Goal: Task Accomplishment & Management: Complete application form

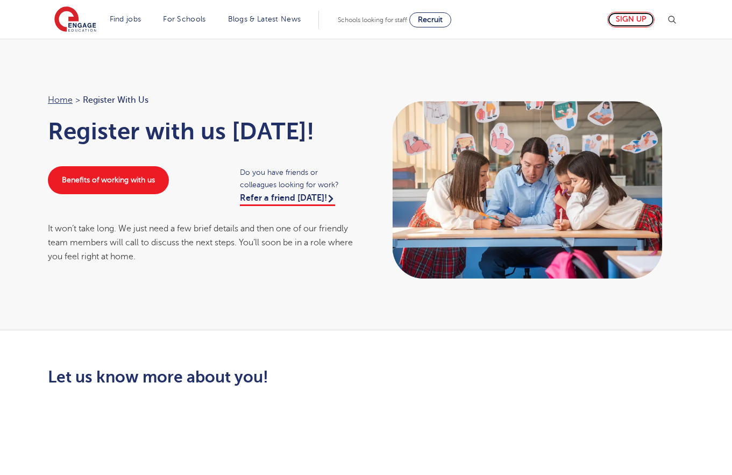
click at [625, 25] on link "Sign up" at bounding box center [630, 20] width 47 height 16
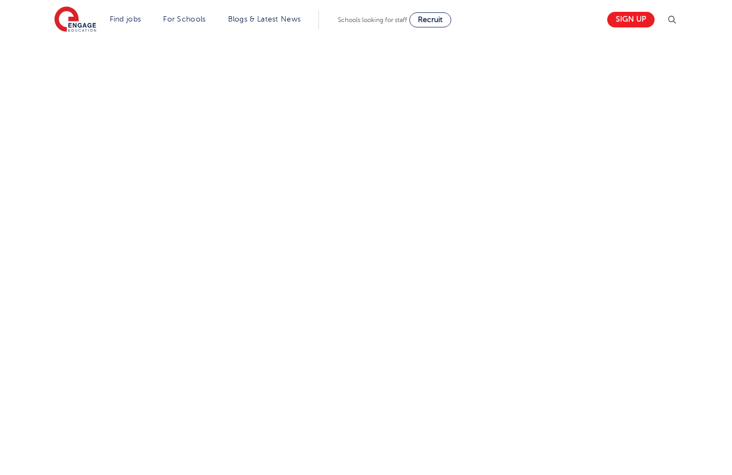
scroll to position [448, 0]
click at [579, 215] on div "Let us know more about you!" at bounding box center [366, 211] width 652 height 583
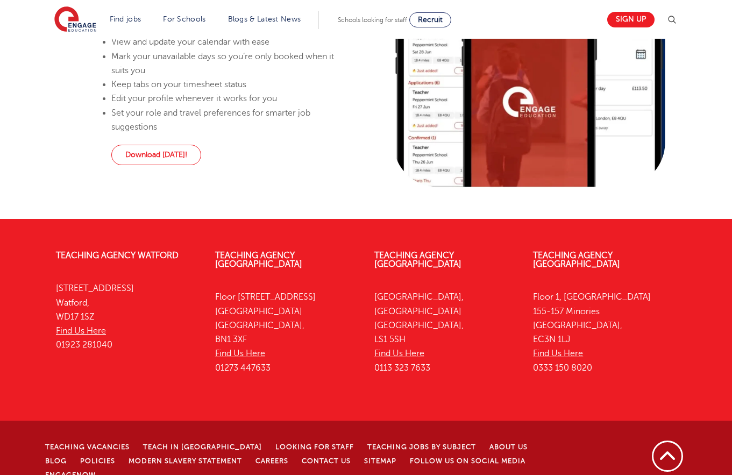
scroll to position [1165, 0]
